Goal: Navigation & Orientation: Find specific page/section

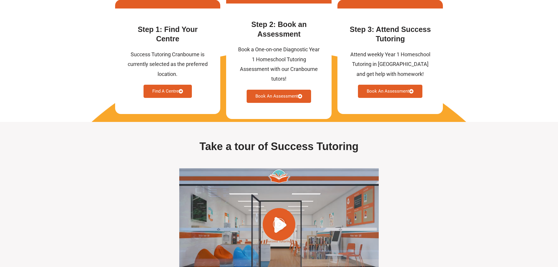
scroll to position [1571, 0]
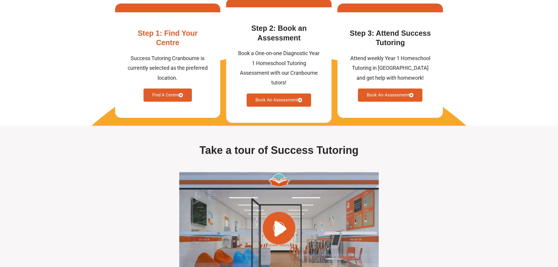
click at [167, 102] on link "Find A Centre" at bounding box center [168, 94] width 48 height 13
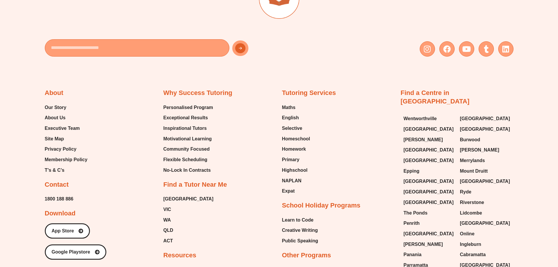
scroll to position [2566, 0]
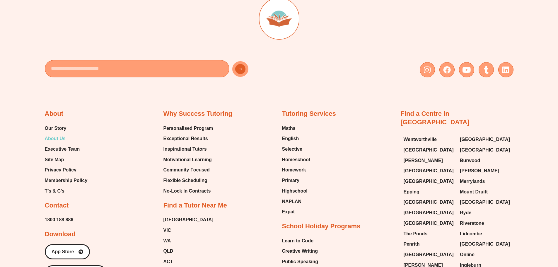
click at [60, 138] on span "About Us" at bounding box center [55, 138] width 21 height 9
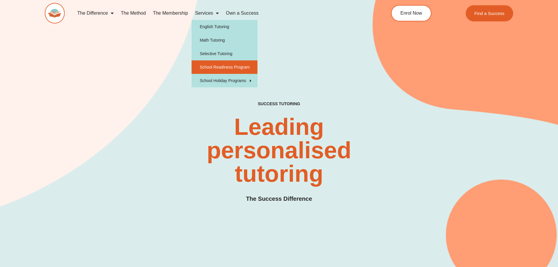
click at [227, 64] on link "School Readiness Program" at bounding box center [225, 66] width 66 height 13
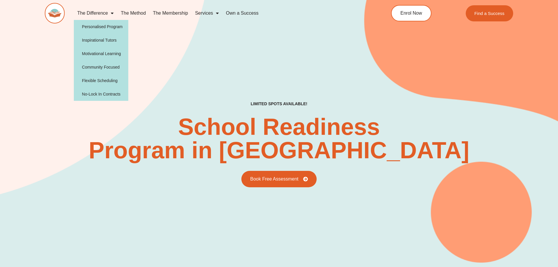
click at [57, 8] on img at bounding box center [55, 13] width 20 height 21
